Goal: Task Accomplishment & Management: Use online tool/utility

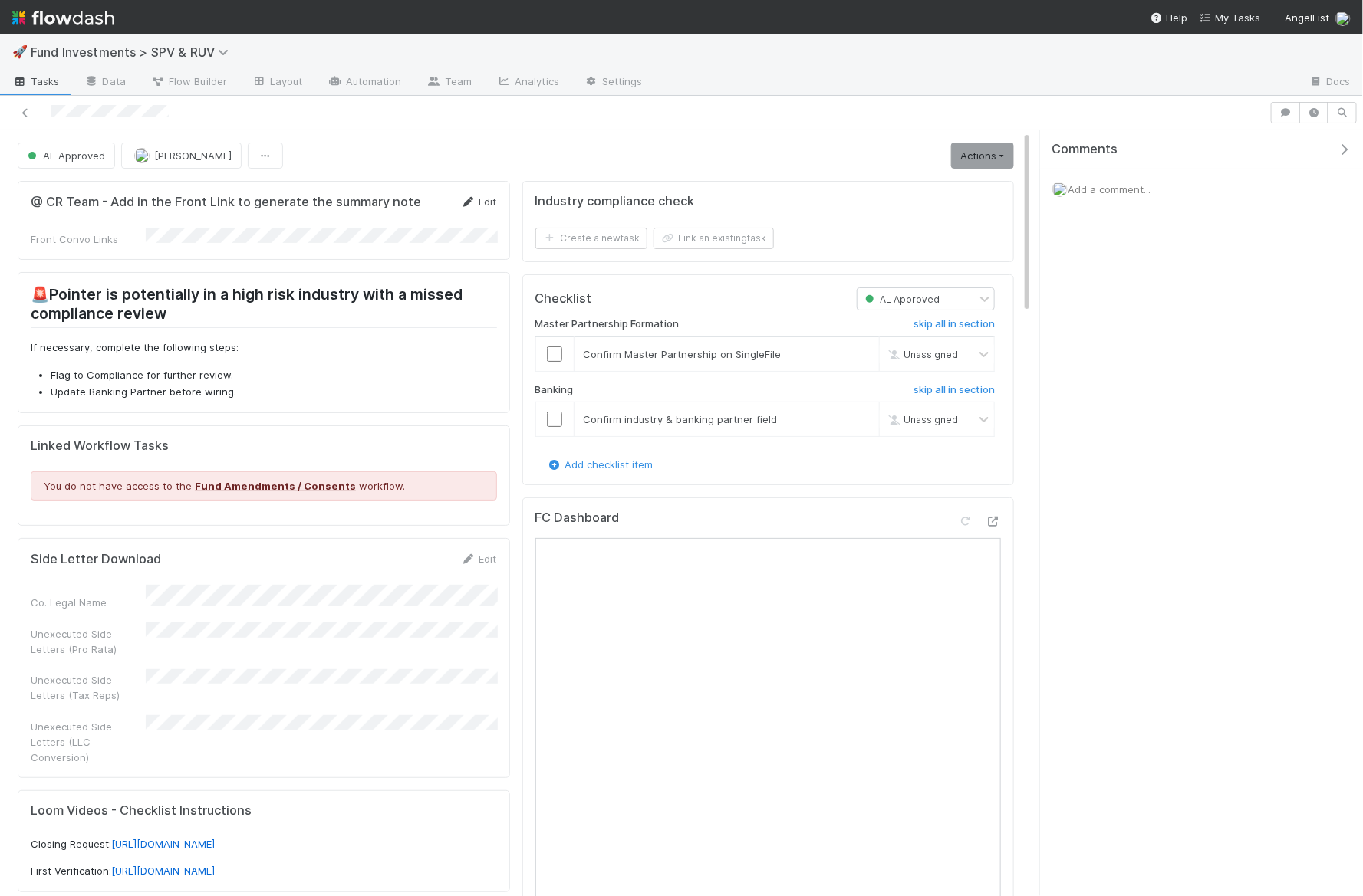
click at [482, 199] on link "Edit" at bounding box center [479, 202] width 36 height 13
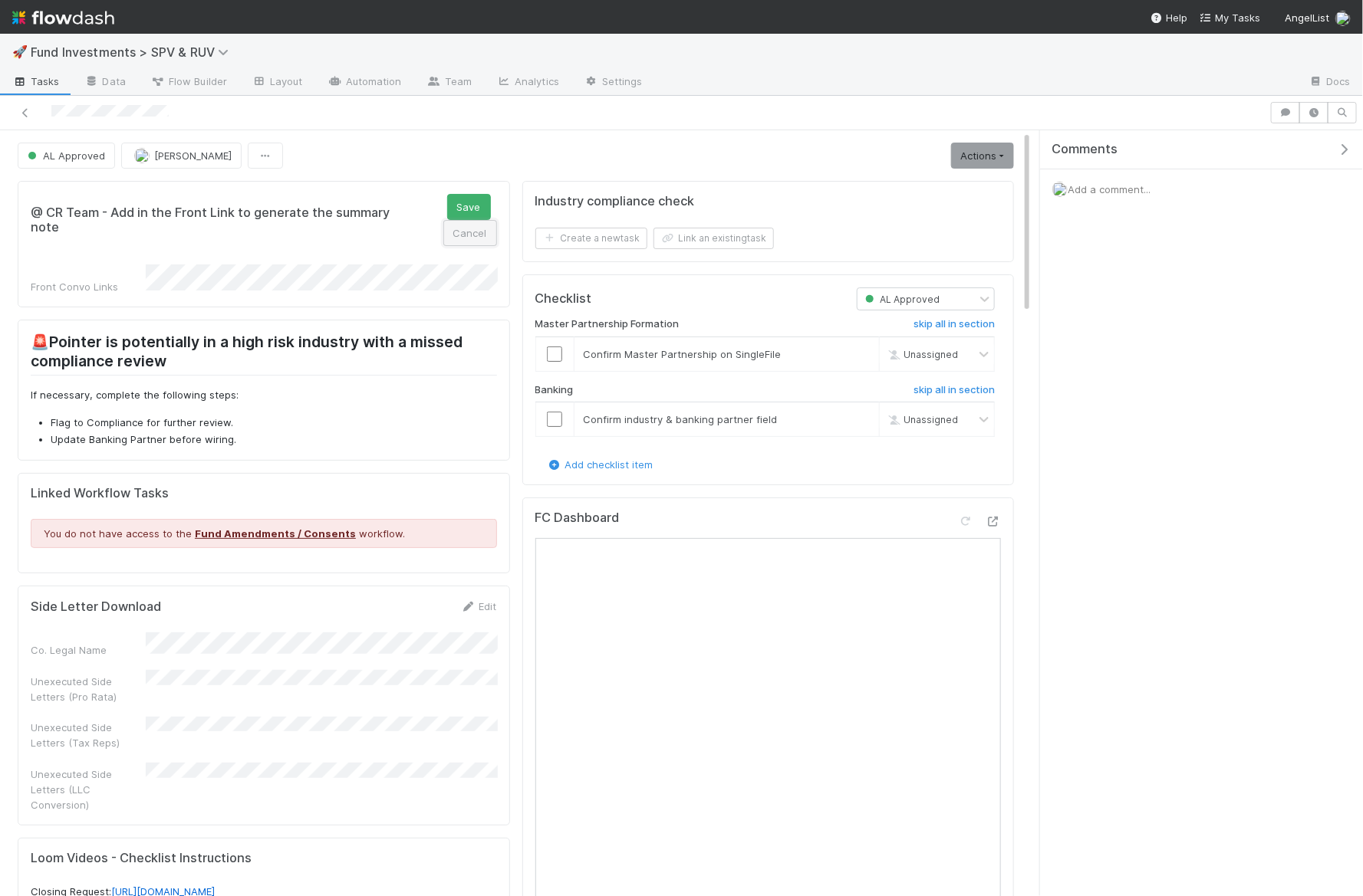
click at [476, 235] on button "Cancel" at bounding box center [470, 233] width 54 height 26
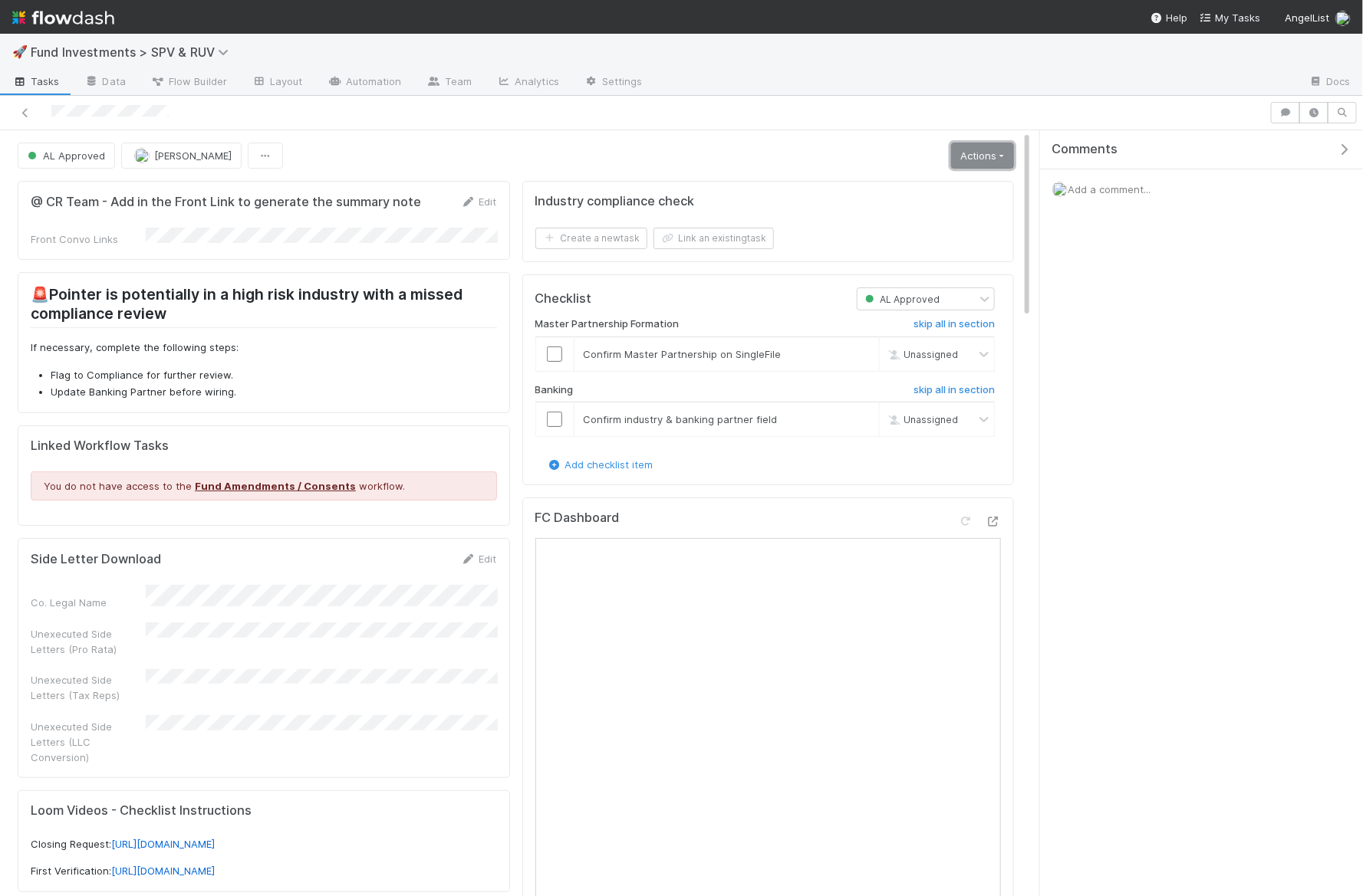
click at [977, 148] on link "Actions" at bounding box center [982, 156] width 63 height 26
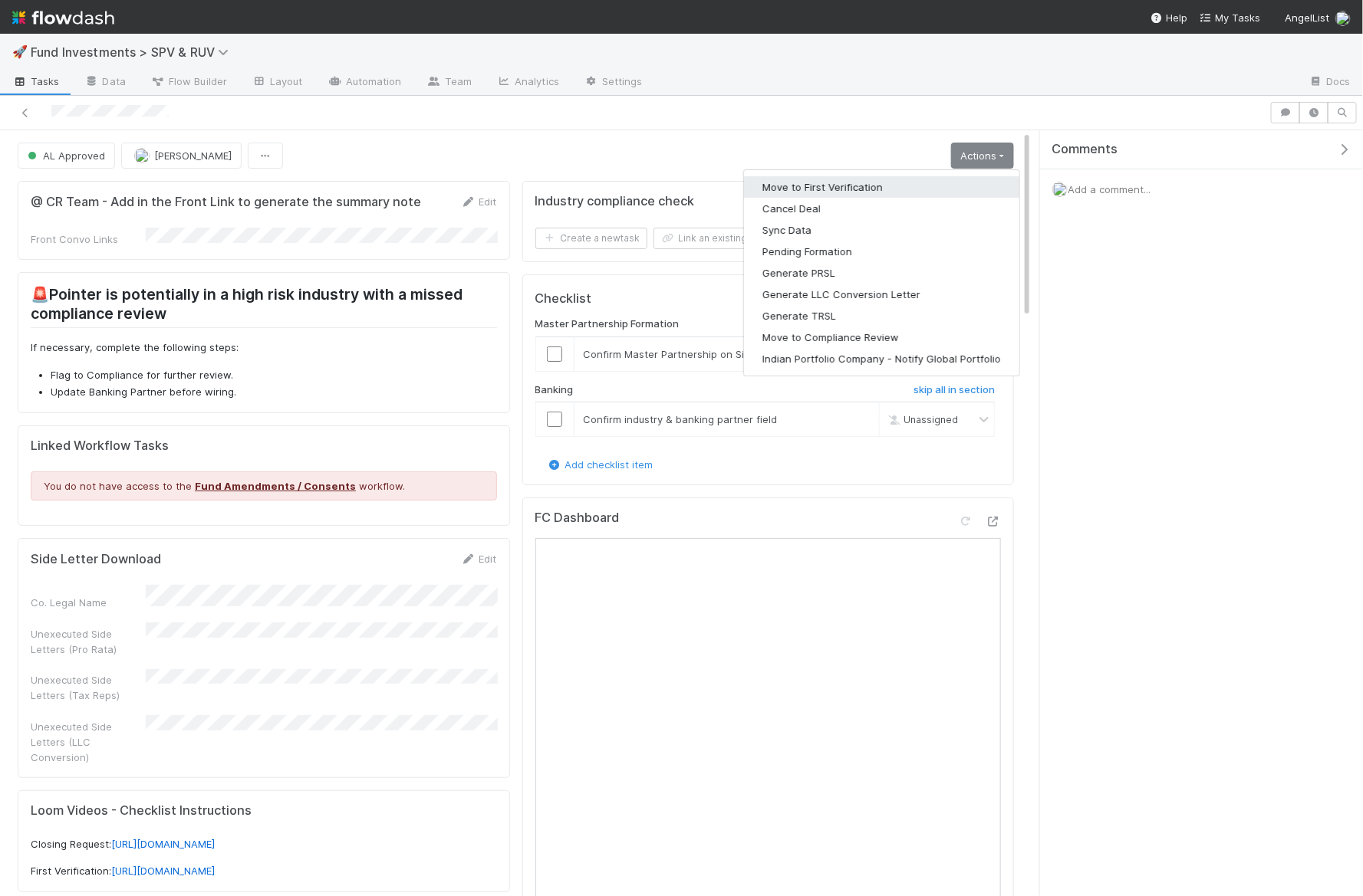
click at [920, 179] on button "Move to First Verification" at bounding box center [881, 187] width 275 height 22
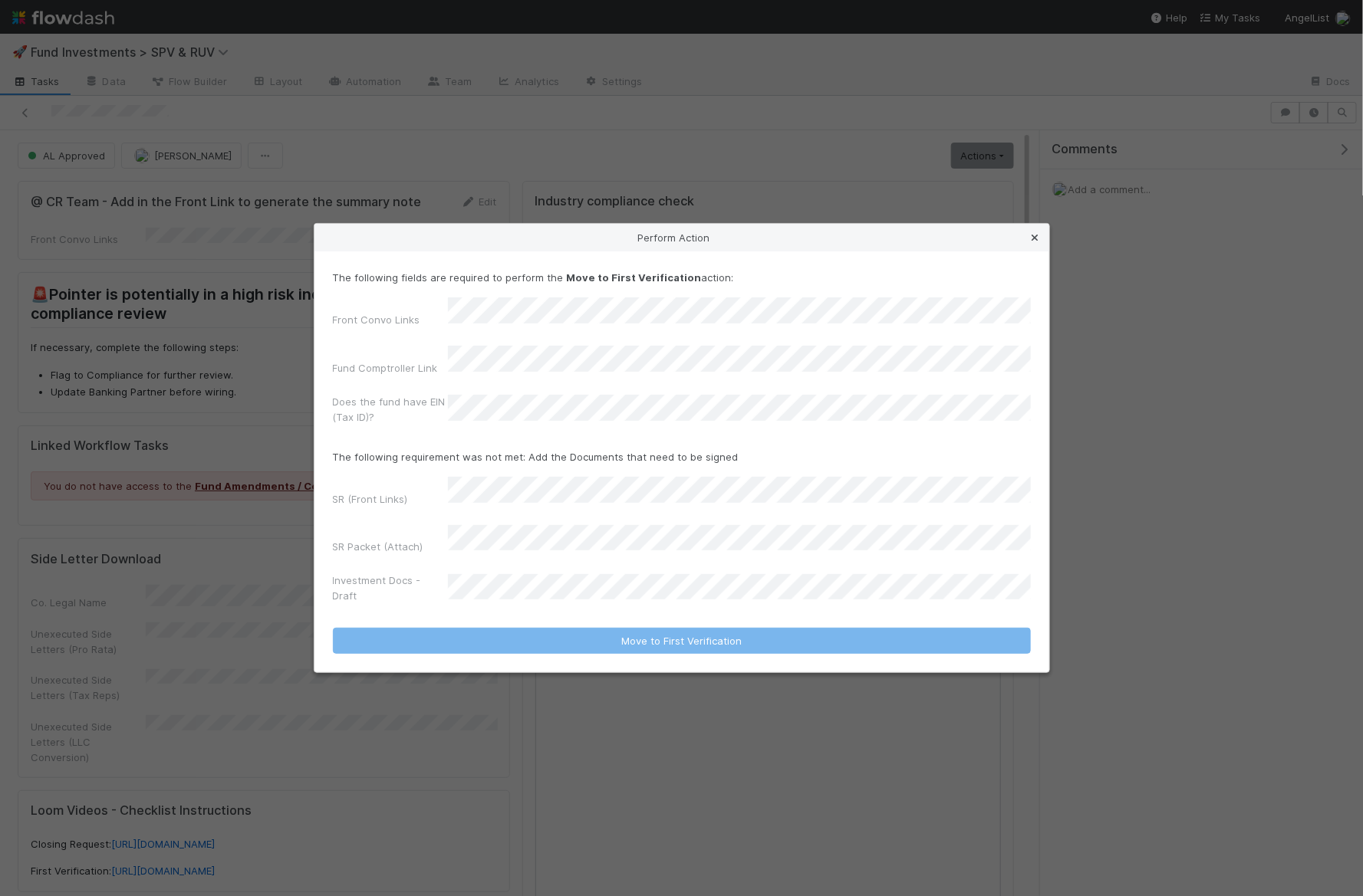
click at [1038, 243] on icon at bounding box center [1035, 238] width 16 height 10
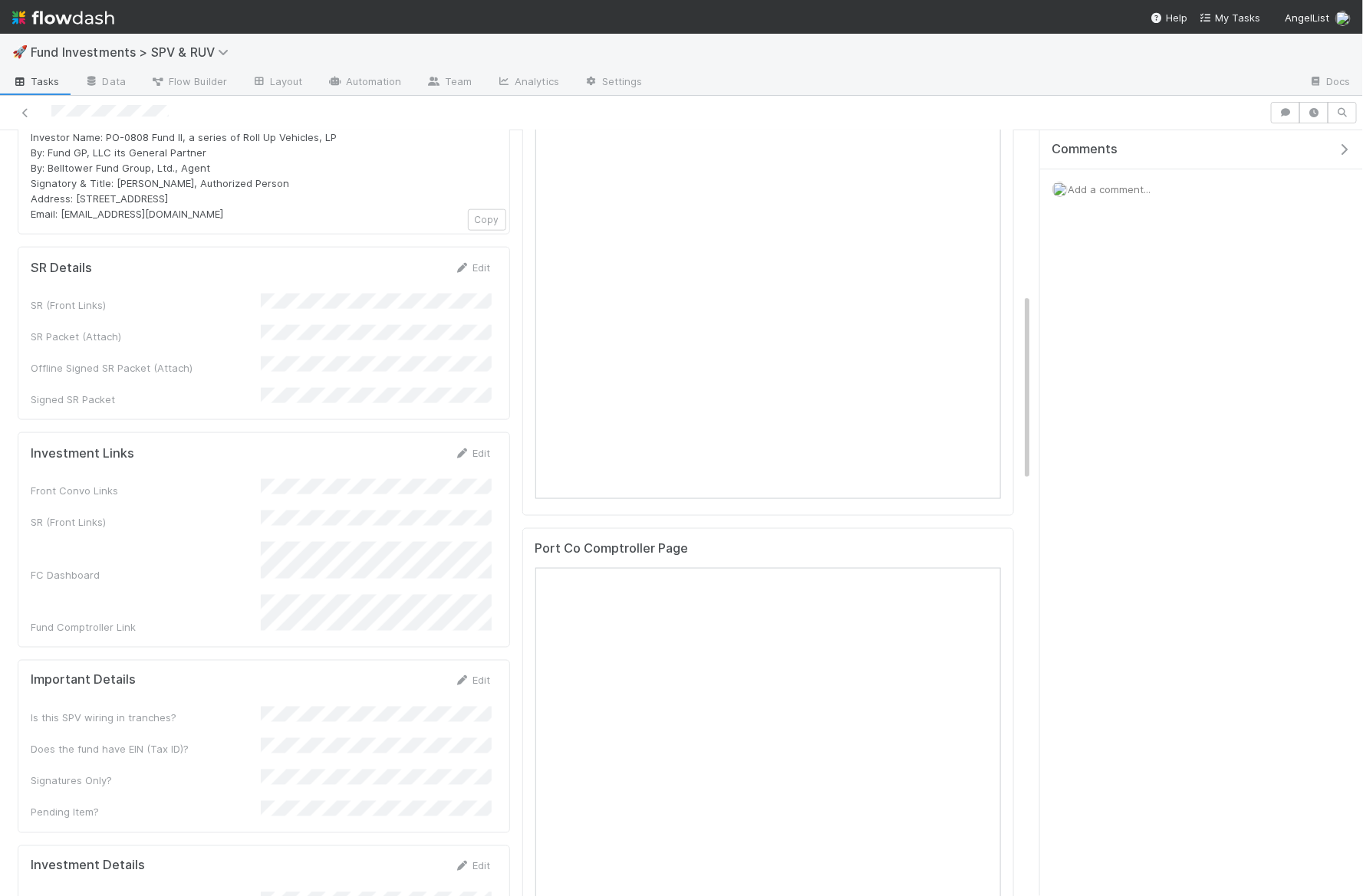
scroll to position [837, 0]
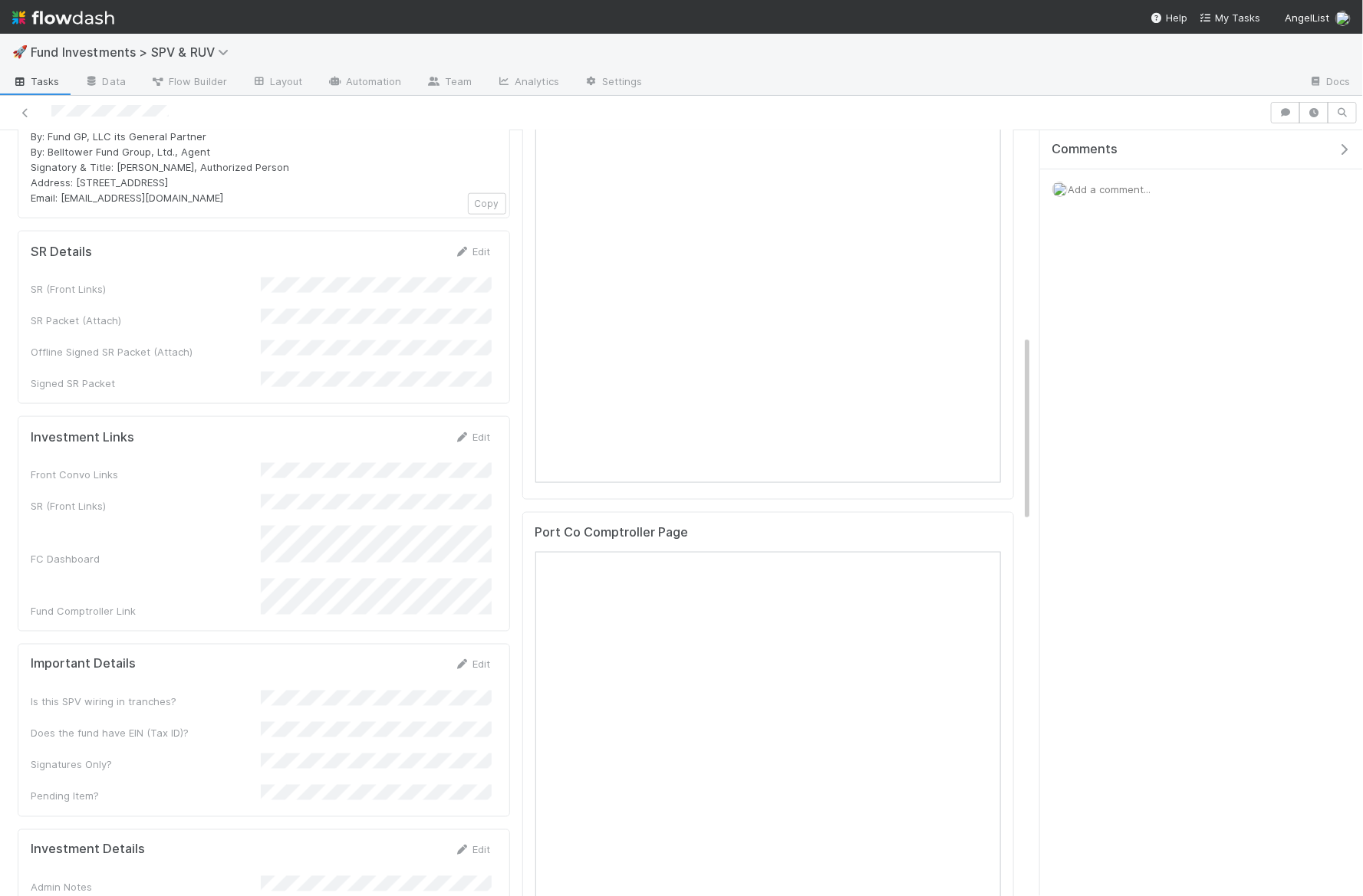
click at [476, 430] on div "Edit" at bounding box center [472, 438] width 36 height 16
click at [464, 433] on icon at bounding box center [462, 438] width 16 height 10
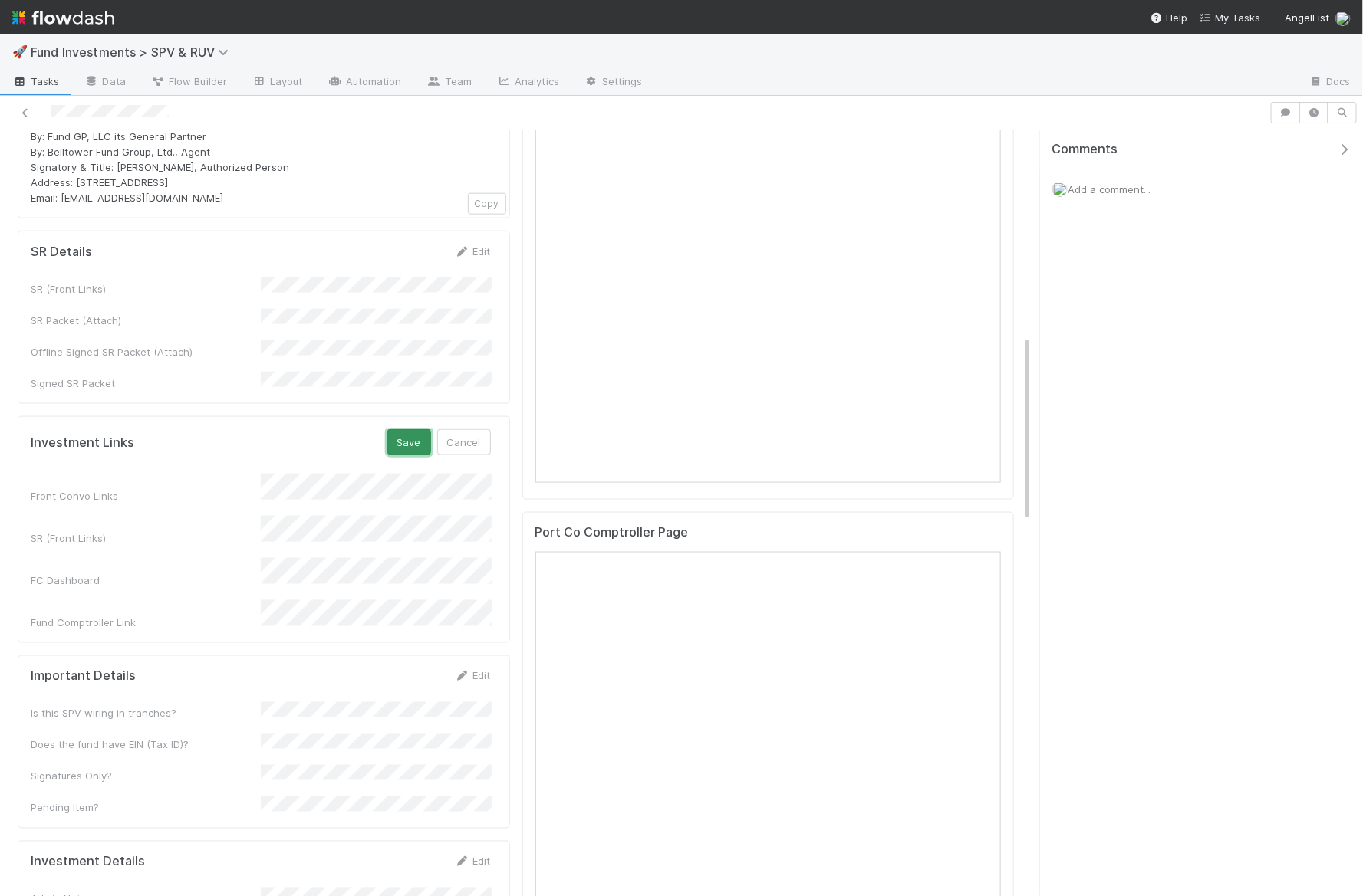
click at [396, 430] on button "Save" at bounding box center [408, 443] width 44 height 26
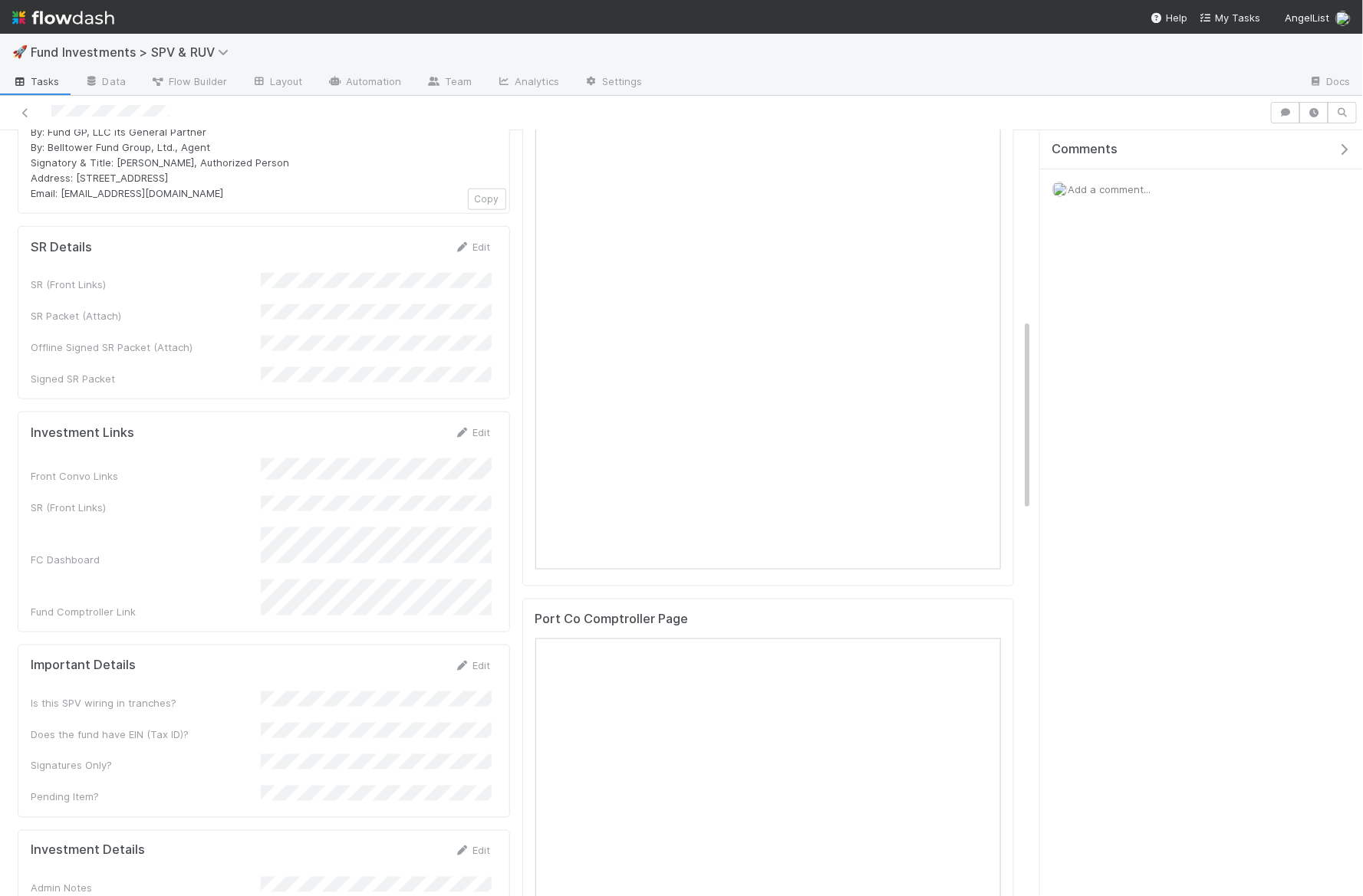
scroll to position [0, 0]
